Goal: Task Accomplishment & Management: Manage account settings

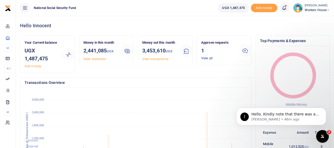
click at [206, 59] on link "View all" at bounding box center [206, 58] width 11 height 4
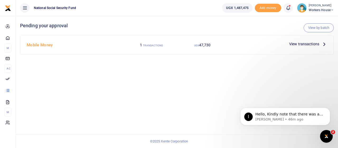
click at [319, 45] on span "View transactions" at bounding box center [304, 44] width 30 height 6
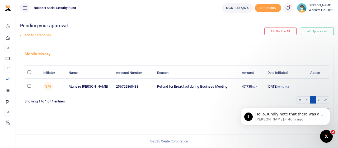
click at [318, 85] on icon at bounding box center [317, 86] width 3 height 4
click at [292, 94] on div "I Hello, Kindly note that there was an issue yesterday that caused delays in th…" at bounding box center [285, 92] width 97 height 66
click at [307, 116] on p "Hello, Kindly note that there was an issue yesterday that caused delays in the …" at bounding box center [290, 114] width 68 height 5
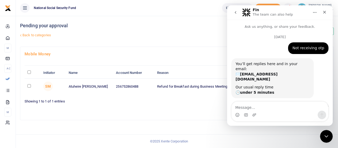
scroll to position [23, 0]
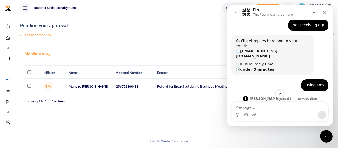
click at [221, 30] on div "Pending your approval Back to categories" at bounding box center [124, 31] width 208 height 31
click at [325, 10] on icon "Close" at bounding box center [325, 12] width 4 height 4
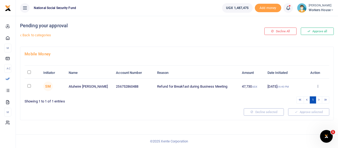
scroll to position [160, 0]
click at [318, 85] on icon at bounding box center [317, 86] width 3 height 4
click at [297, 94] on link "Approve" at bounding box center [299, 94] width 42 height 7
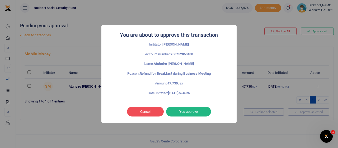
click at [188, 112] on button "Yes approve" at bounding box center [188, 111] width 45 height 10
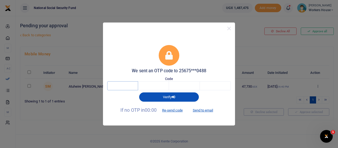
click at [123, 89] on input "text" at bounding box center [122, 85] width 31 height 9
type input "1"
type input "3"
type input "1"
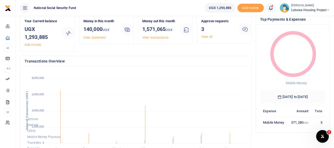
scroll to position [26, 0]
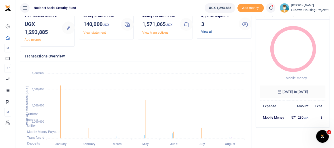
click at [210, 31] on link "View all" at bounding box center [206, 32] width 11 height 4
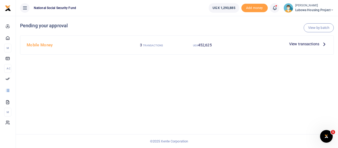
click at [320, 44] on p "View transactions" at bounding box center [308, 44] width 38 height 6
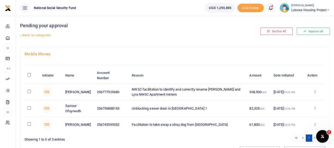
click at [315, 90] on icon at bounding box center [314, 92] width 3 height 4
click at [294, 101] on link "Approve" at bounding box center [296, 99] width 42 height 7
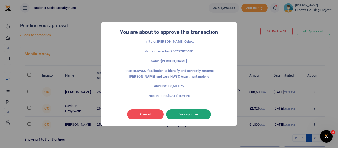
click at [187, 115] on button "Yes approve" at bounding box center [188, 114] width 45 height 10
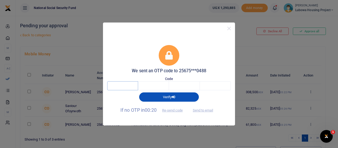
click at [123, 86] on input "text" at bounding box center [122, 85] width 31 height 9
type input "2"
type input "9"
type input "0"
type input "1"
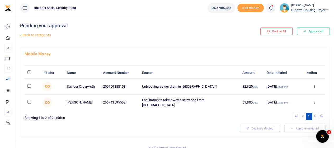
click at [315, 85] on icon at bounding box center [314, 86] width 3 height 4
click at [291, 94] on link "Approve" at bounding box center [295, 94] width 42 height 7
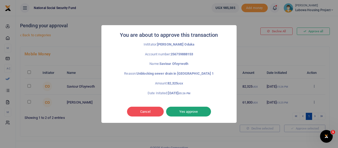
click at [193, 113] on button "Yes approve" at bounding box center [188, 111] width 45 height 10
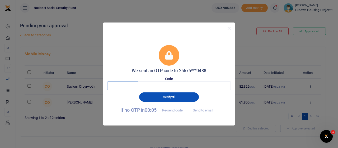
click at [118, 88] on input "text" at bounding box center [122, 85] width 31 height 9
type input "1"
type input "3"
type input "8"
type input "3"
